Goal: Information Seeking & Learning: Learn about a topic

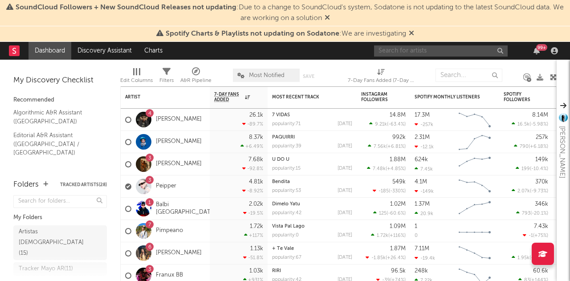
click at [402, 49] on input "text" at bounding box center [441, 50] width 134 height 11
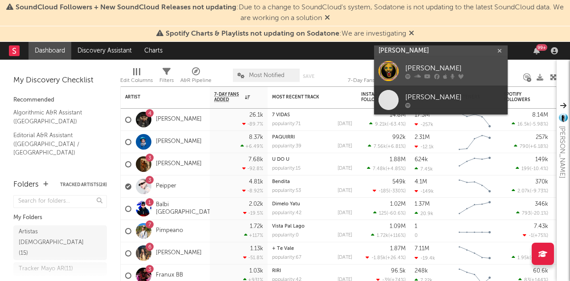
type input "[PERSON_NAME]"
click at [415, 66] on div "[PERSON_NAME]" at bounding box center [454, 68] width 98 height 11
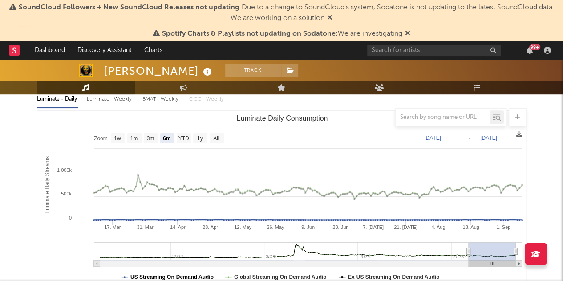
scroll to position [95, 0]
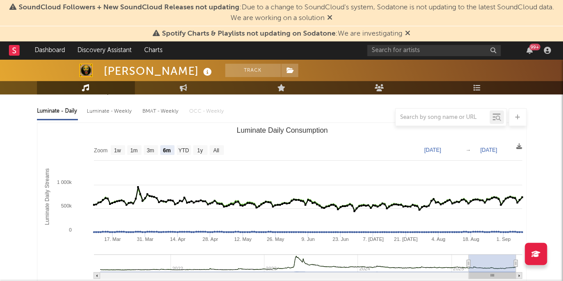
click at [199, 144] on rect "Luminate Daily Consumption" at bounding box center [281, 212] width 489 height 178
click at [199, 147] on text "1y" at bounding box center [200, 150] width 6 height 6
select select "1y"
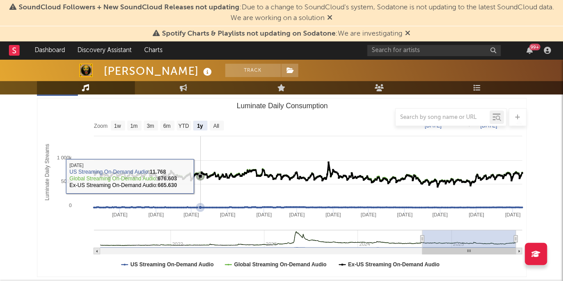
scroll to position [120, 0]
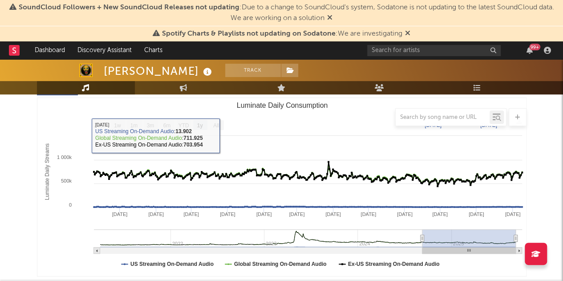
click at [224, 123] on div at bounding box center [282, 117] width 490 height 18
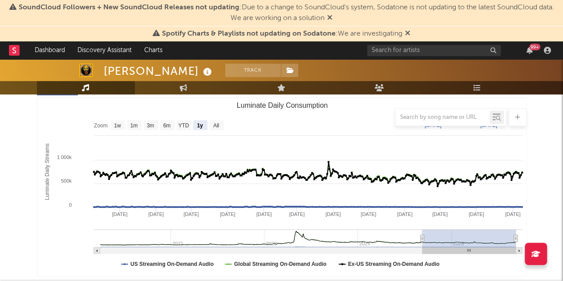
click at [218, 122] on div at bounding box center [282, 117] width 490 height 18
click at [215, 125] on div at bounding box center [282, 117] width 490 height 18
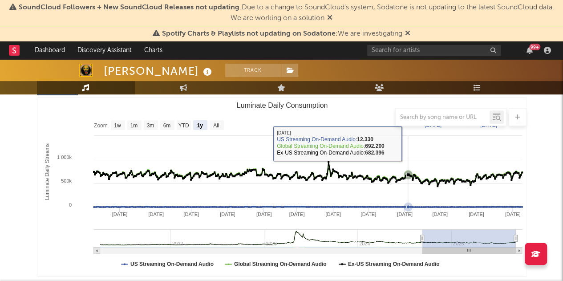
scroll to position [103, 0]
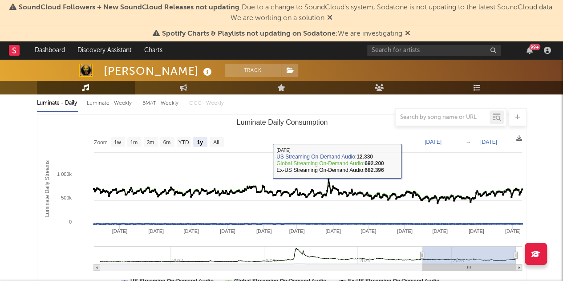
click at [442, 139] on text "[DATE]" at bounding box center [433, 142] width 17 height 6
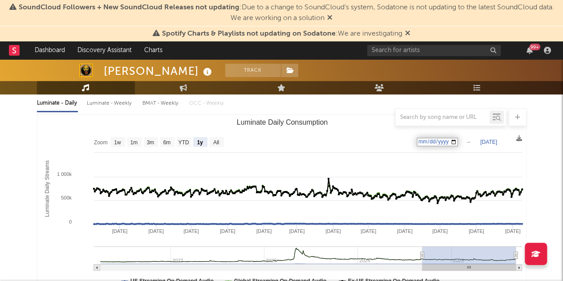
click at [458, 141] on input "[DATE]" at bounding box center [437, 142] width 41 height 9
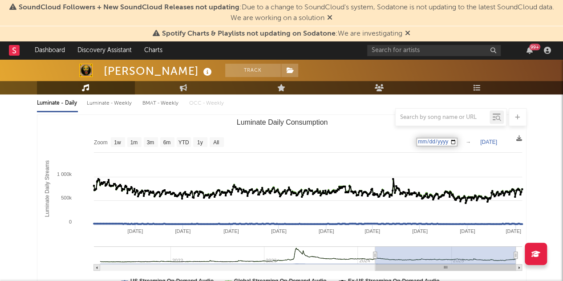
click at [449, 139] on input "[DATE]" at bounding box center [436, 142] width 41 height 9
click at [455, 142] on input "[DATE]" at bounding box center [436, 142] width 41 height 9
click at [458, 143] on input "[DATE]" at bounding box center [436, 142] width 41 height 9
type input "[DATE]"
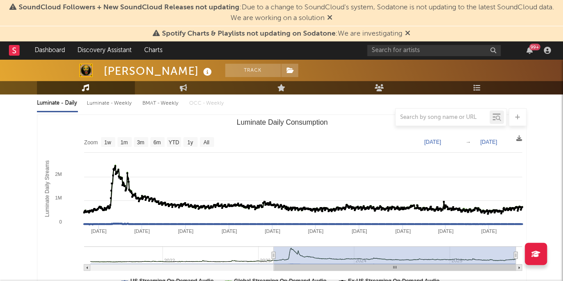
click at [497, 144] on text "[DATE]" at bounding box center [488, 142] width 17 height 6
click at [511, 145] on input "[DATE]" at bounding box center [492, 142] width 41 height 9
click at [513, 142] on input "[DATE]" at bounding box center [492, 142] width 41 height 9
type input "[DATE]"
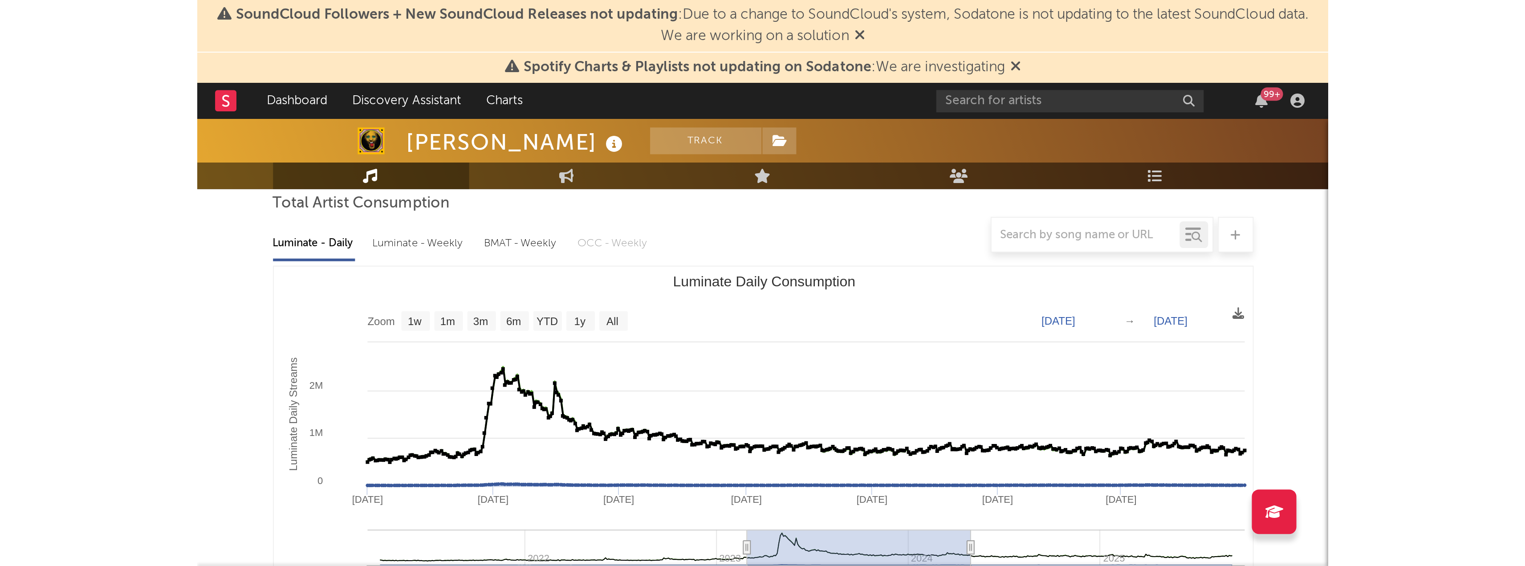
scroll to position [85, 0]
